Goal: Go to known website: Access a specific website the user already knows

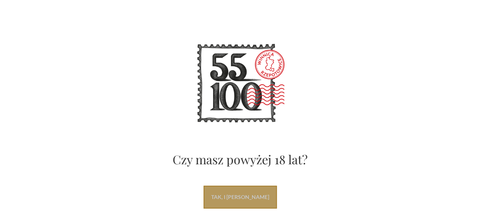
click at [248, 199] on link "tak, i [PERSON_NAME]" at bounding box center [240, 197] width 73 height 23
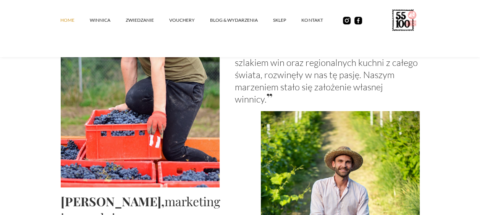
scroll to position [732, 0]
